Goal: Task Accomplishment & Management: Manage account settings

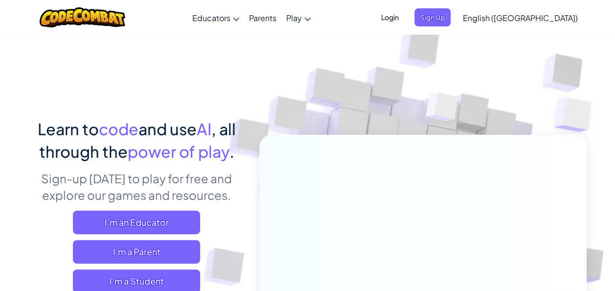
click at [404, 22] on span "Login" at bounding box center [389, 17] width 29 height 18
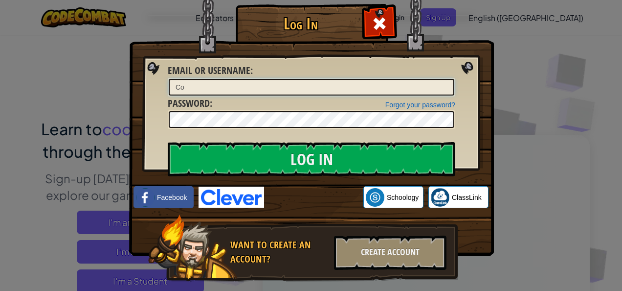
type input "C"
click at [327, 90] on input "Email or Username :" at bounding box center [312, 87] width 286 height 17
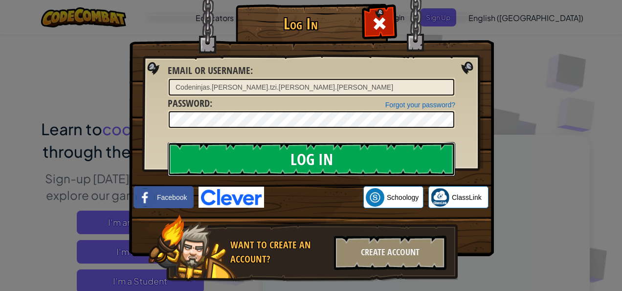
click at [287, 161] on input "Log In" at bounding box center [312, 159] width 288 height 34
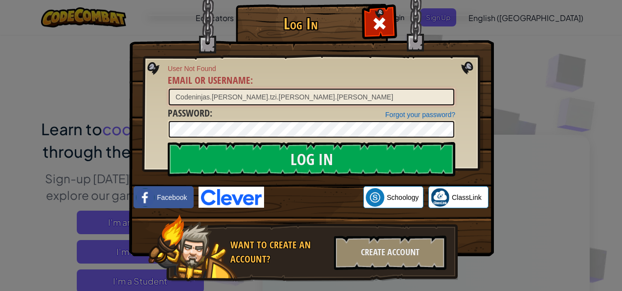
click at [174, 96] on input "Codeninjas.[PERSON_NAME].tzi.[PERSON_NAME].[PERSON_NAME]" at bounding box center [312, 97] width 286 height 17
click at [168, 142] on input "Log In" at bounding box center [312, 159] width 288 height 34
click at [204, 96] on input "Codeninjas.[PERSON_NAME].tzi.[PERSON_NAME].[PERSON_NAME]" at bounding box center [312, 97] width 286 height 17
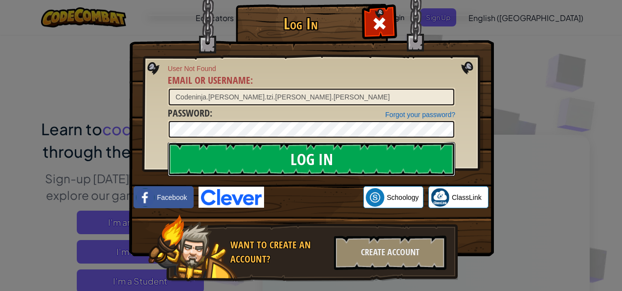
click at [240, 147] on input "Log In" at bounding box center [312, 159] width 288 height 34
click at [298, 157] on input "Log In" at bounding box center [312, 159] width 288 height 34
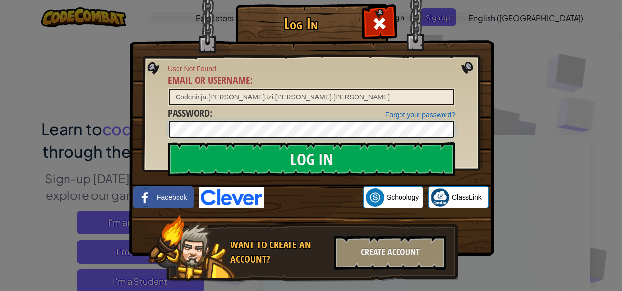
click at [168, 142] on input "Log In" at bounding box center [312, 159] width 288 height 34
click at [175, 96] on input "Codeninja.[PERSON_NAME].tzi.[PERSON_NAME].[PERSON_NAME]" at bounding box center [312, 97] width 286 height 17
click at [168, 142] on input "Log In" at bounding box center [312, 159] width 288 height 34
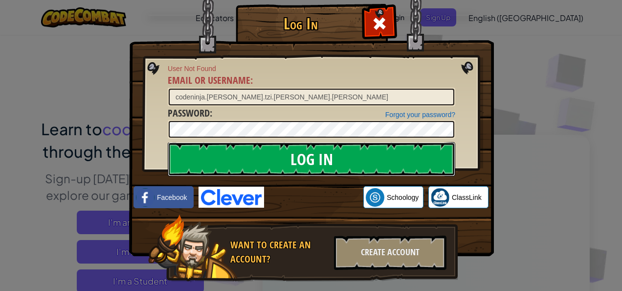
click at [385, 160] on input "Log In" at bounding box center [312, 159] width 288 height 34
click at [377, 159] on input "Log In" at bounding box center [312, 159] width 288 height 34
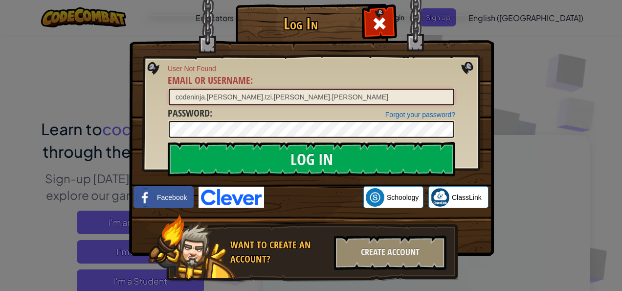
click at [201, 96] on input "codeninja.[PERSON_NAME].tzi.[PERSON_NAME].[PERSON_NAME]" at bounding box center [312, 97] width 286 height 17
click at [168, 142] on input "Log In" at bounding box center [312, 159] width 288 height 34
click at [203, 96] on input "codeninja.[PERSON_NAME].tzi.[PERSON_NAME].[PERSON_NAME]" at bounding box center [312, 97] width 286 height 17
click at [205, 95] on input "codeninja.[PERSON_NAME].tzi.[PERSON_NAME].[PERSON_NAME]" at bounding box center [312, 97] width 286 height 17
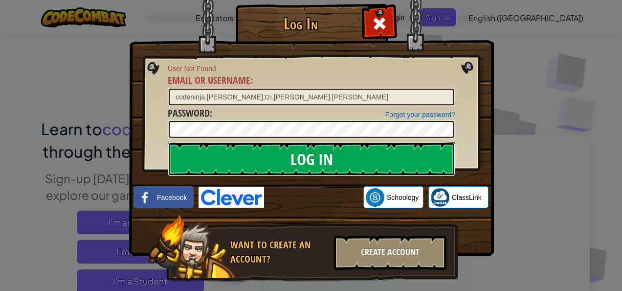
click at [314, 156] on input "Log In" at bounding box center [312, 159] width 288 height 34
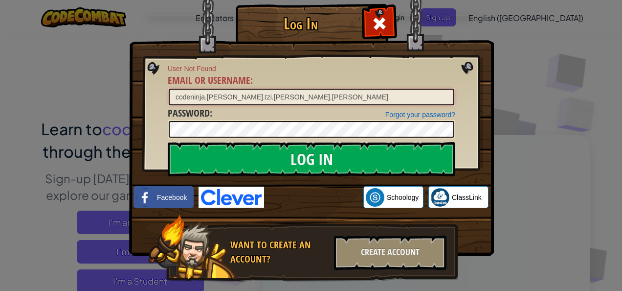
click at [175, 96] on input "codeninja.[PERSON_NAME].tzi.[PERSON_NAME].[PERSON_NAME]" at bounding box center [312, 97] width 286 height 17
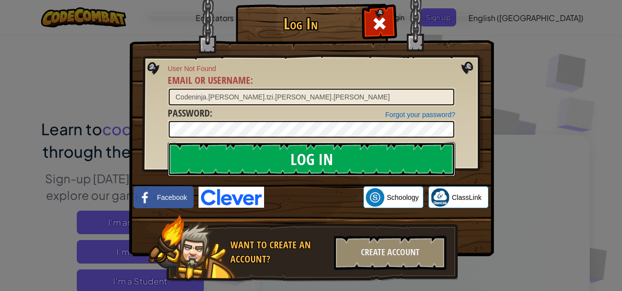
click at [318, 163] on input "Log In" at bounding box center [312, 159] width 288 height 34
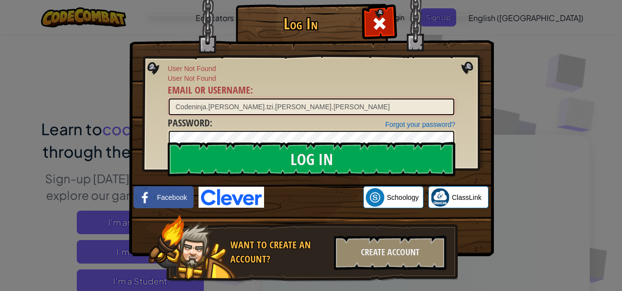
click at [175, 105] on input "Codeninja.[PERSON_NAME].tzi.[PERSON_NAME].[PERSON_NAME]" at bounding box center [312, 106] width 286 height 17
click at [200, 106] on input "codeninja.[PERSON_NAME].tzi.[PERSON_NAME].[PERSON_NAME]" at bounding box center [312, 106] width 286 height 17
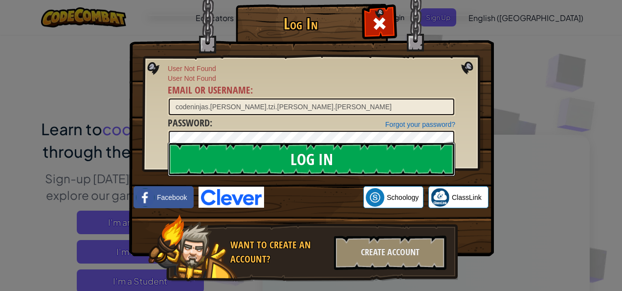
click at [238, 146] on input "Log In" at bounding box center [312, 159] width 288 height 34
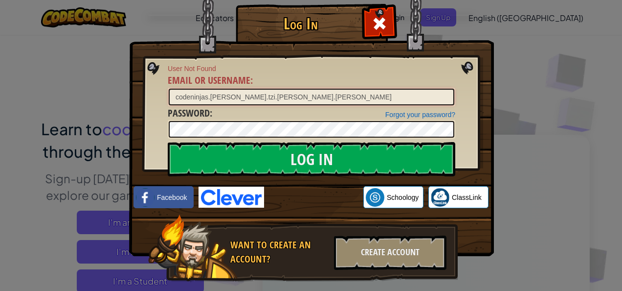
click at [175, 96] on input "codeninjas.[PERSON_NAME].tzi.[PERSON_NAME].[PERSON_NAME]" at bounding box center [312, 97] width 286 height 17
click at [191, 96] on input "Codeninjas.[PERSON_NAME].tzi.[PERSON_NAME].[PERSON_NAME]" at bounding box center [312, 97] width 286 height 17
click at [168, 142] on input "Log In" at bounding box center [312, 159] width 288 height 34
click at [176, 94] on input "Codeninjas.[PERSON_NAME].tzi.[PERSON_NAME].[PERSON_NAME]" at bounding box center [312, 97] width 286 height 17
click at [210, 94] on input "codeninjas.[PERSON_NAME].tzi.[PERSON_NAME].[PERSON_NAME]" at bounding box center [312, 97] width 286 height 17
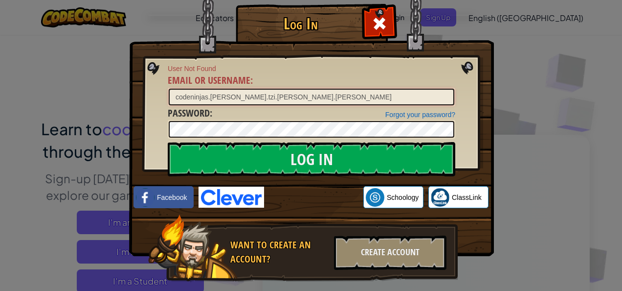
click at [168, 142] on input "Log In" at bounding box center [312, 159] width 288 height 34
click at [252, 99] on input "codeninjas.[PERSON_NAME].tzi.[PERSON_NAME].[PERSON_NAME]" at bounding box center [312, 97] width 286 height 17
click at [168, 142] on input "Log In" at bounding box center [312, 159] width 288 height 34
click at [249, 99] on input "codeninjas.[PERSON_NAME].[PERSON_NAME]" at bounding box center [312, 97] width 286 height 17
click at [250, 95] on input "codeninjas.[PERSON_NAME].[PERSON_NAME]" at bounding box center [312, 97] width 286 height 17
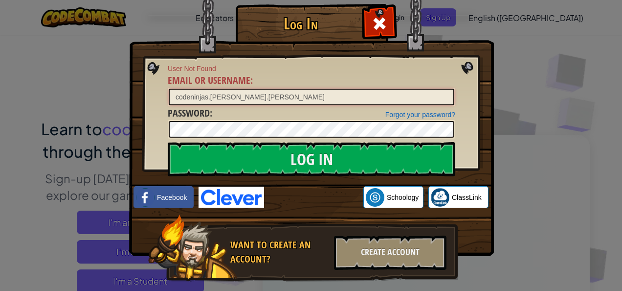
click at [168, 142] on input "Log In" at bounding box center [312, 159] width 288 height 34
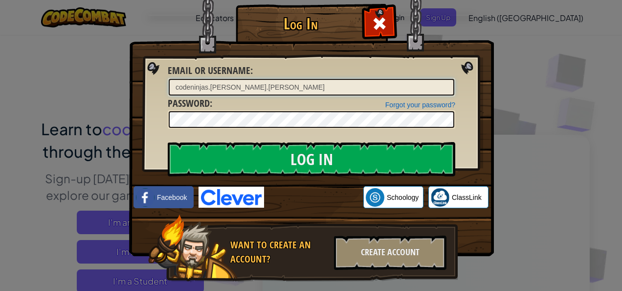
click at [168, 142] on input "Log In" at bounding box center [312, 159] width 288 height 34
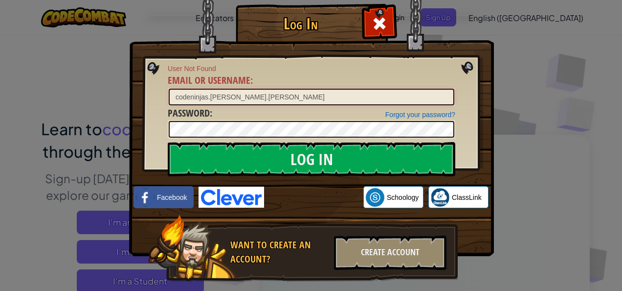
click at [168, 142] on input "Log In" at bounding box center [312, 159] width 288 height 34
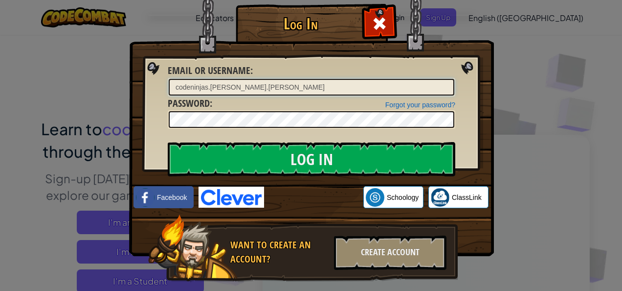
click at [168, 142] on input "Log In" at bounding box center [312, 159] width 288 height 34
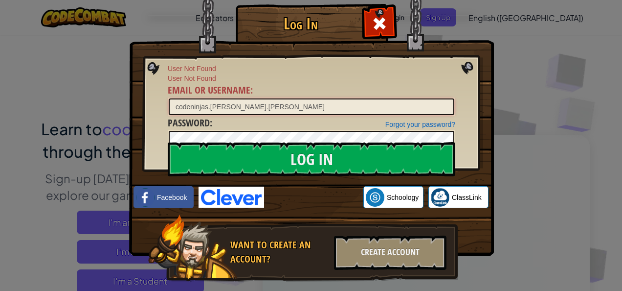
click at [168, 142] on input "Log In" at bounding box center [312, 159] width 288 height 34
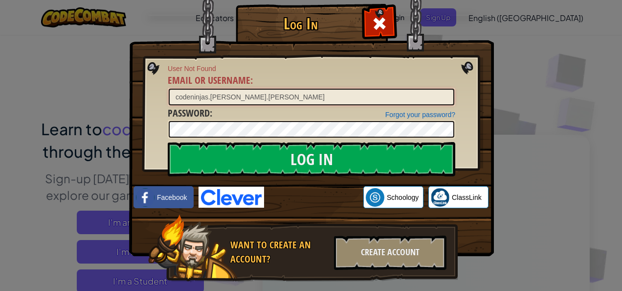
click at [168, 142] on input "Log In" at bounding box center [312, 159] width 288 height 34
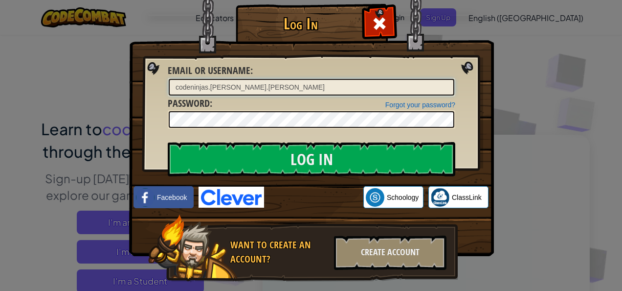
click at [168, 142] on input "Log In" at bounding box center [312, 159] width 288 height 34
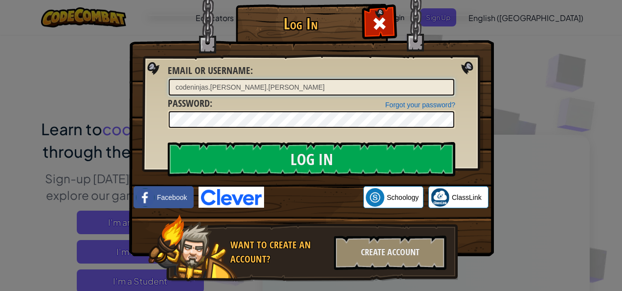
click at [168, 142] on input "Log In" at bounding box center [312, 159] width 288 height 34
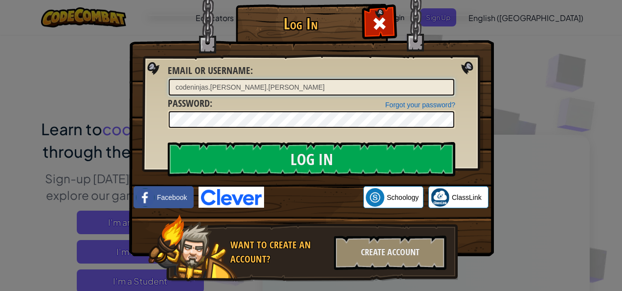
click at [168, 142] on input "Log In" at bounding box center [312, 159] width 288 height 34
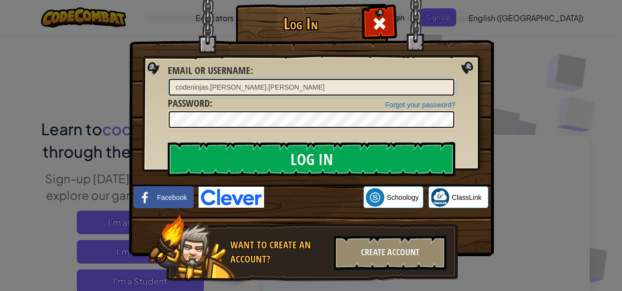
click at [168, 142] on input "Log In" at bounding box center [312, 159] width 288 height 34
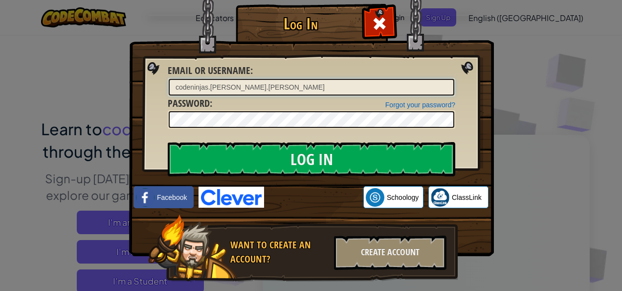
click at [168, 142] on input "Log In" at bounding box center [312, 159] width 288 height 34
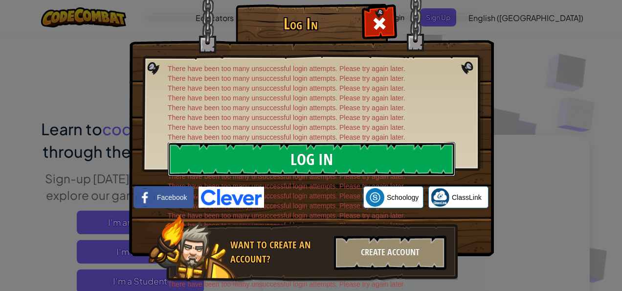
click at [302, 155] on input "Log In" at bounding box center [312, 159] width 288 height 34
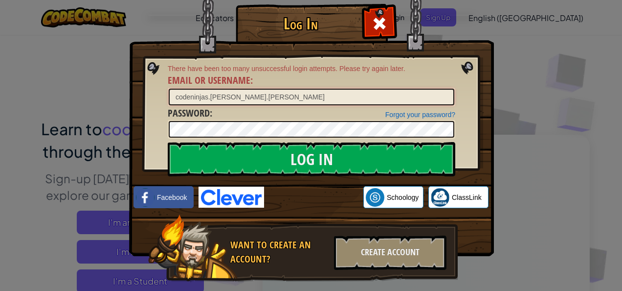
click at [306, 94] on input "codeninjas.[PERSON_NAME].[PERSON_NAME]" at bounding box center [312, 97] width 286 height 17
type input "c"
click at [368, 20] on div at bounding box center [379, 22] width 31 height 31
